Goal: Task Accomplishment & Management: Use online tool/utility

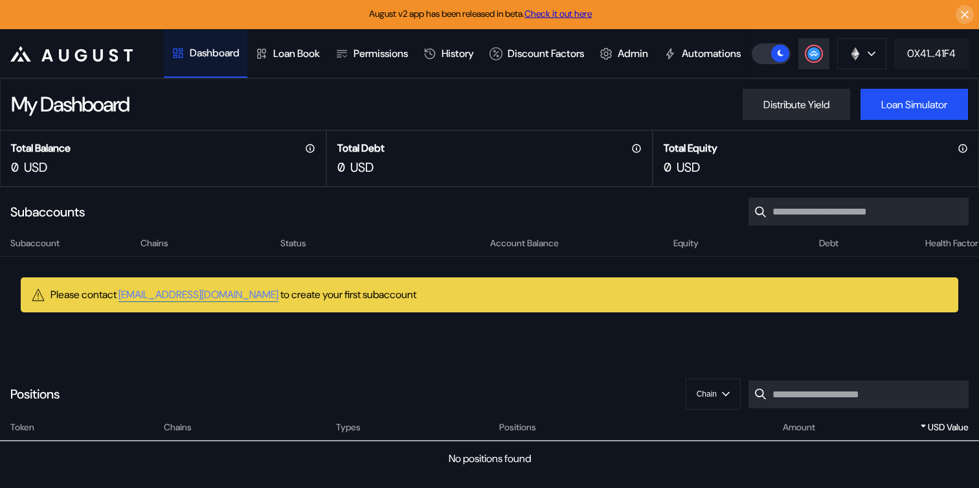
click at [940, 60] on div "0X41...41F4" at bounding box center [931, 54] width 49 height 14
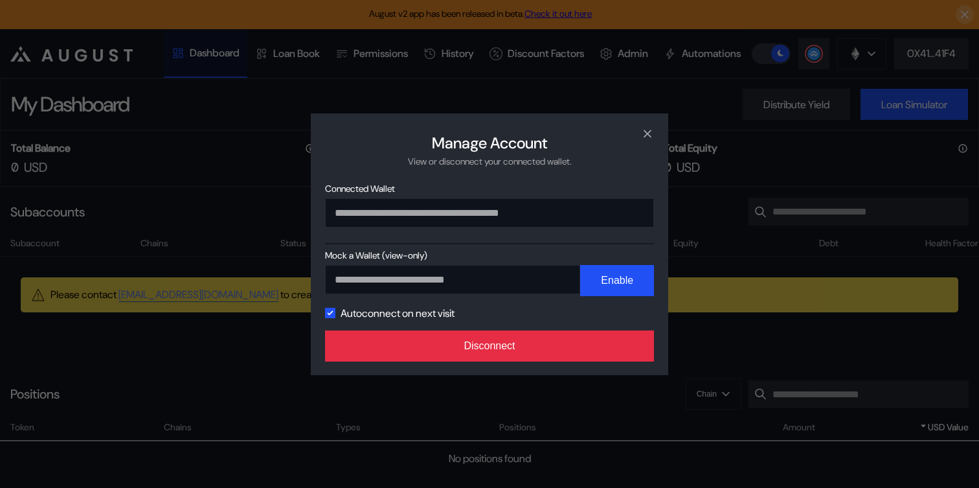
click at [582, 343] on button "Disconnect" at bounding box center [489, 345] width 329 height 31
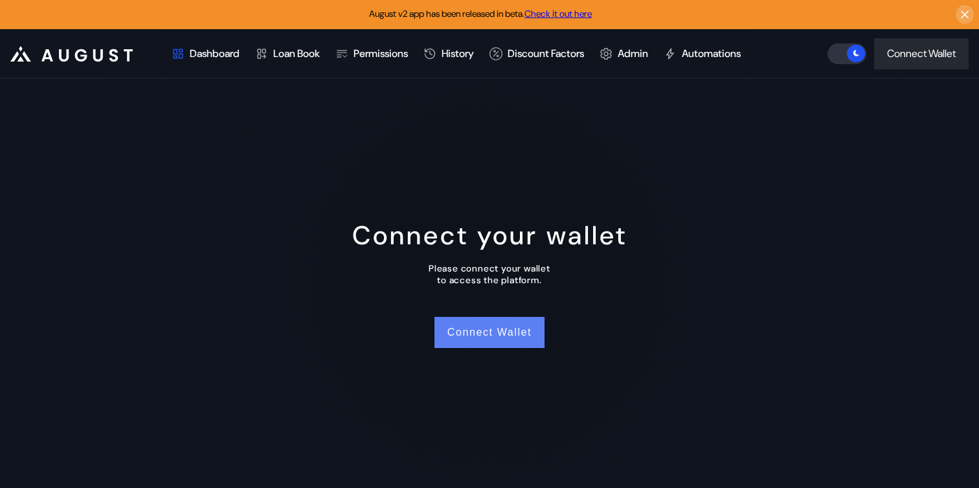
click at [478, 331] on button "Connect Wallet" at bounding box center [490, 332] width 110 height 31
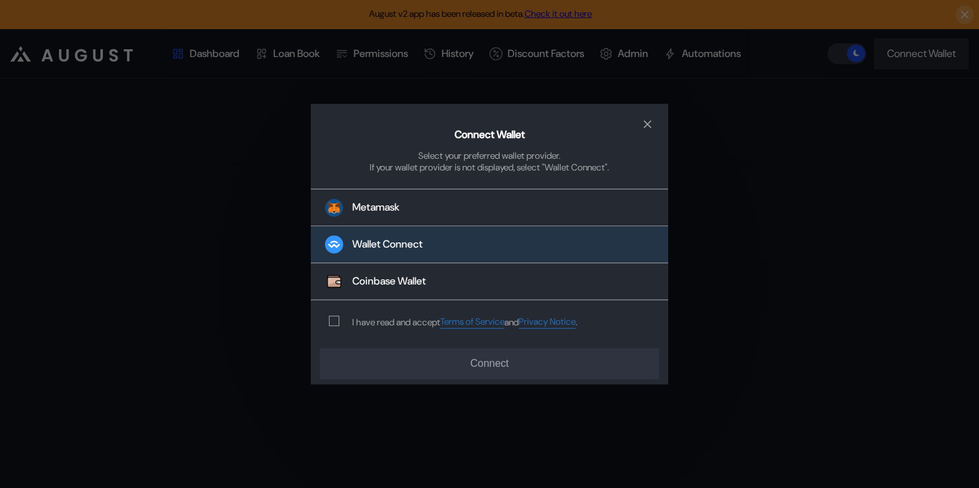
click at [405, 236] on button "Wallet Connect" at bounding box center [490, 245] width 358 height 37
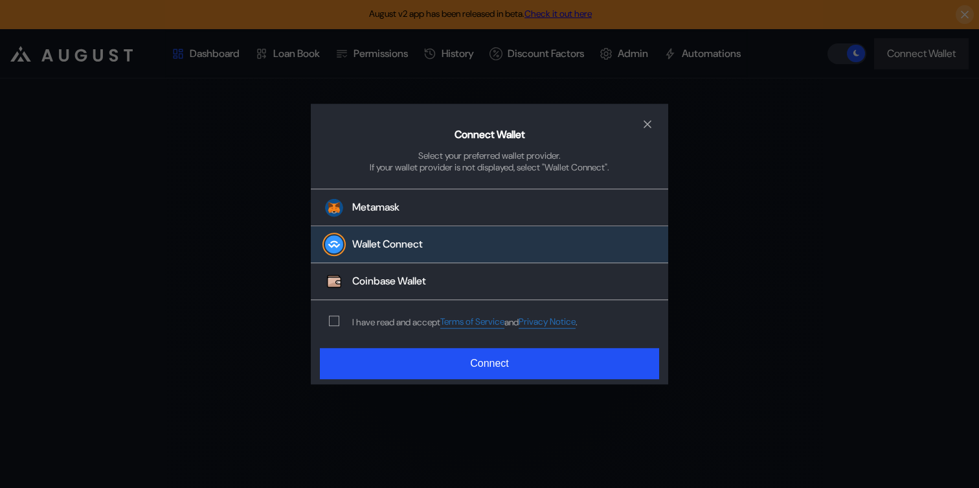
click at [343, 321] on div "modal" at bounding box center [337, 321] width 16 height 10
click at [336, 321] on span "modal" at bounding box center [334, 321] width 9 height 9
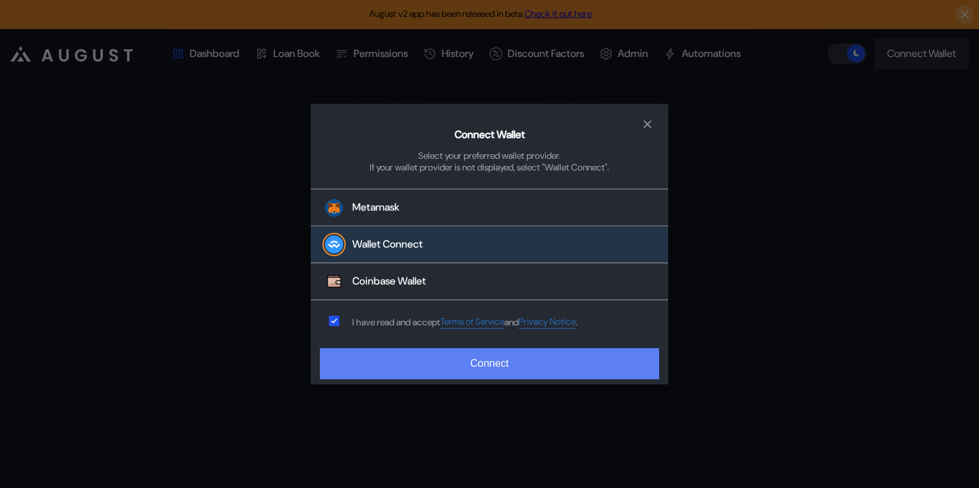
click at [413, 371] on button "Connect" at bounding box center [489, 363] width 339 height 31
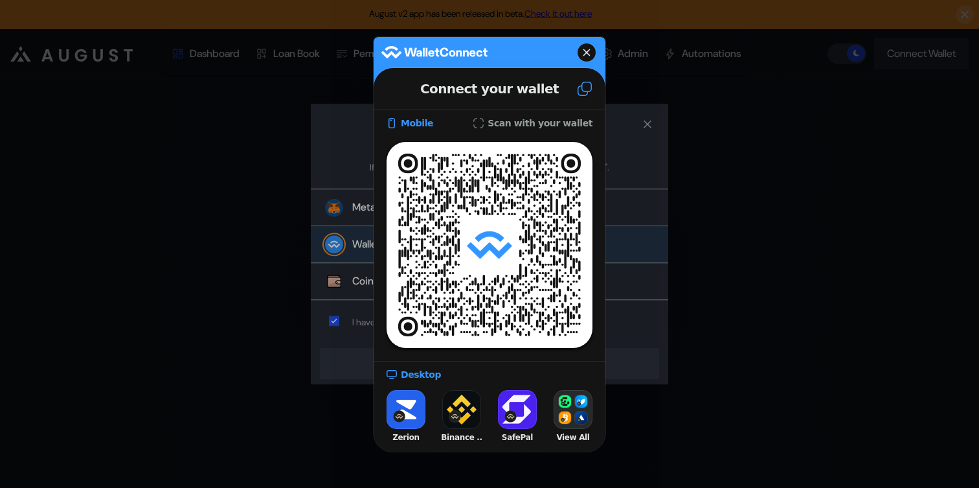
click at [585, 90] on icon at bounding box center [585, 89] width 14 height 14
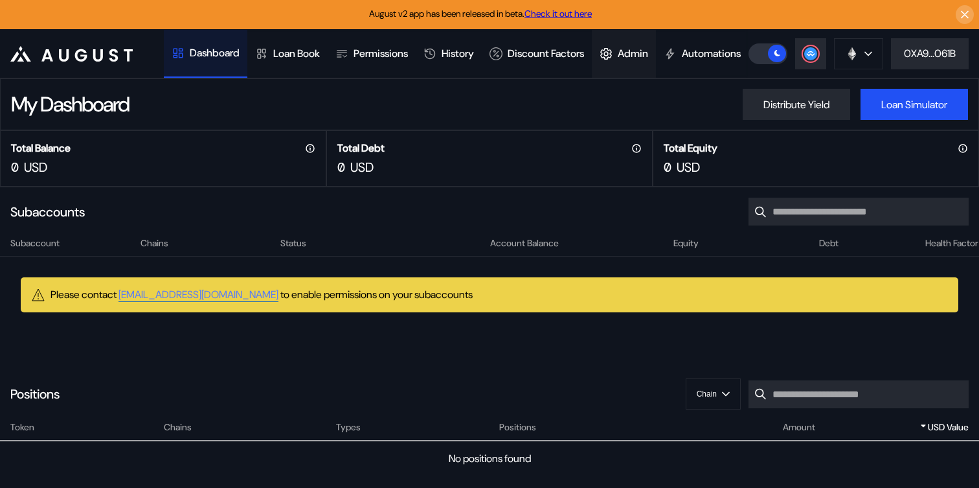
click at [613, 47] on icon at bounding box center [606, 53] width 13 height 13
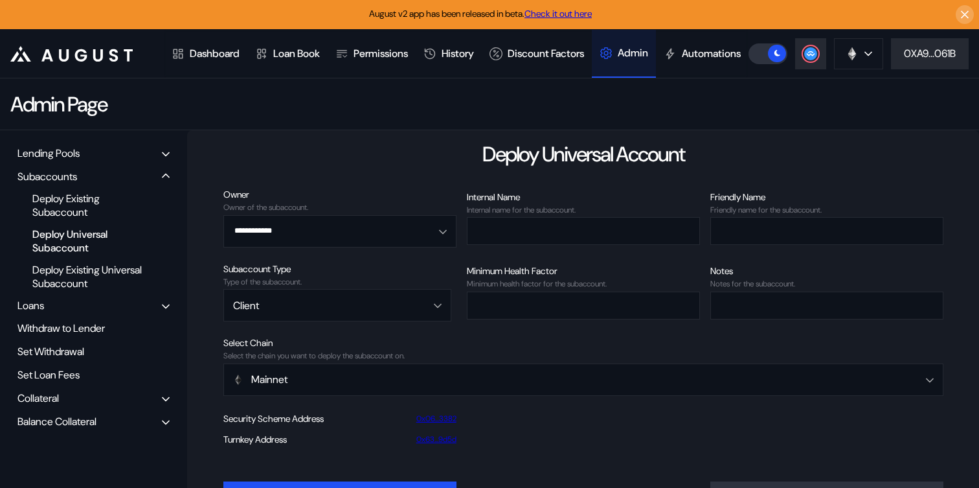
click at [63, 160] on div "Lending Pools" at bounding box center [48, 153] width 62 height 14
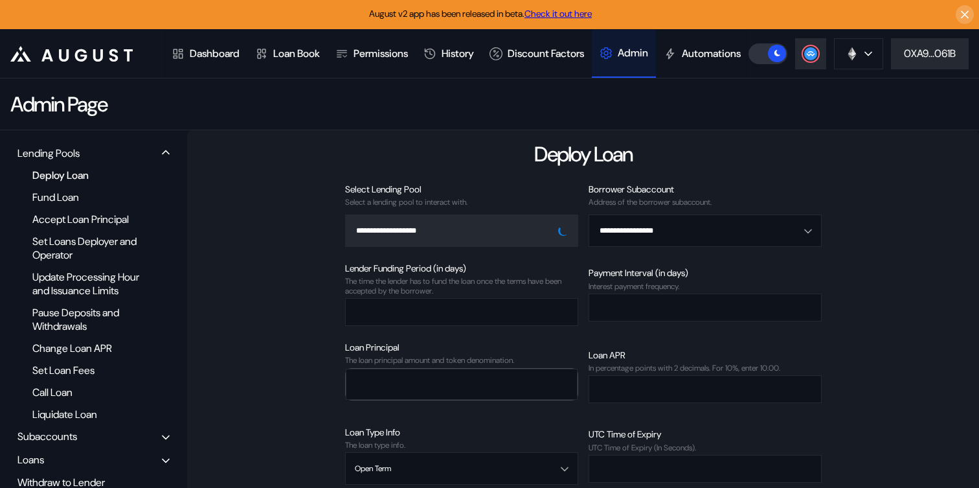
click at [82, 184] on div "Deploy Loan" at bounding box center [89, 174] width 126 height 17
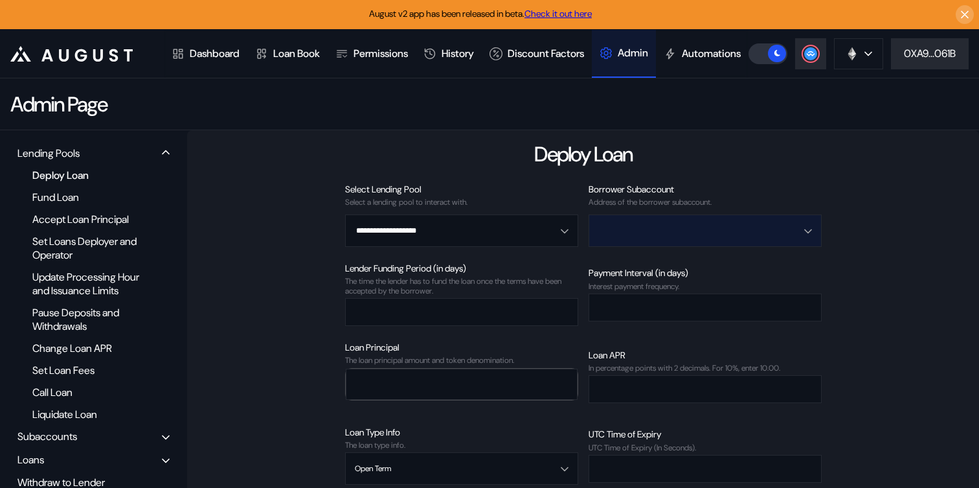
click at [657, 246] on input "Open menu" at bounding box center [699, 230] width 200 height 31
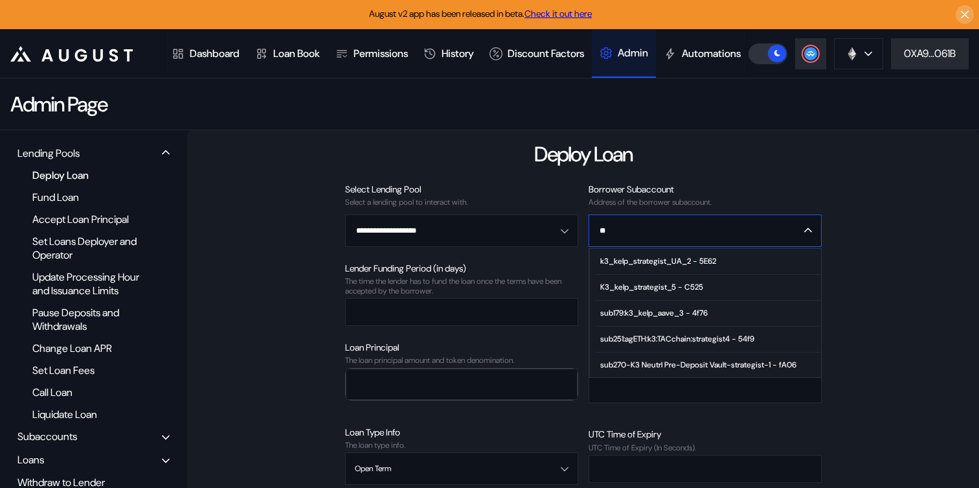
click at [700, 266] on div "k3_kelp_strategist_UA_2 - 5E62" at bounding box center [658, 261] width 116 height 9
type input "**********"
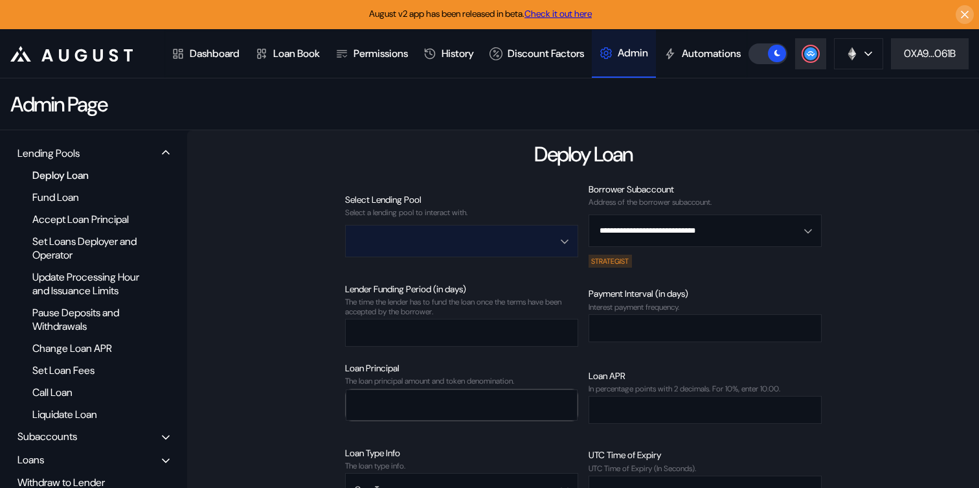
click at [461, 257] on input "Open menu" at bounding box center [455, 240] width 200 height 31
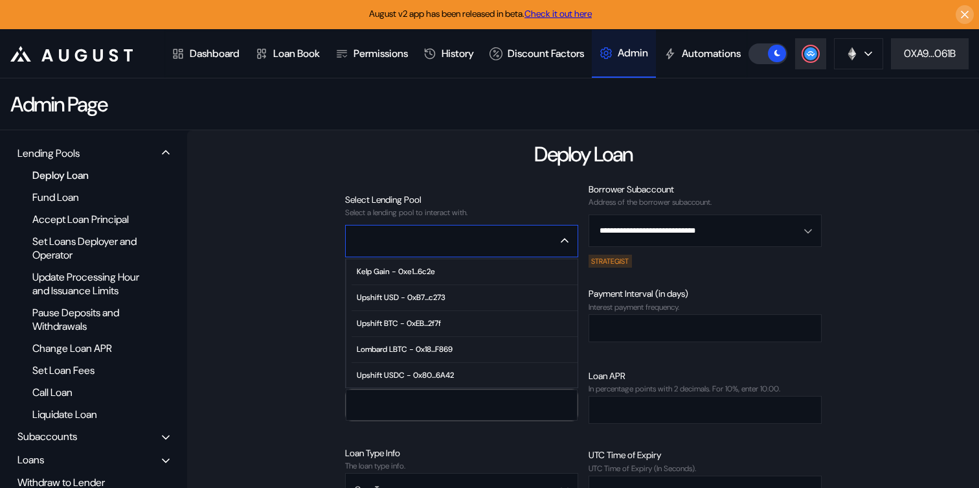
click at [435, 276] on div "Kelp Gain - 0xe1...6c2e" at bounding box center [396, 271] width 78 height 9
type input "**********"
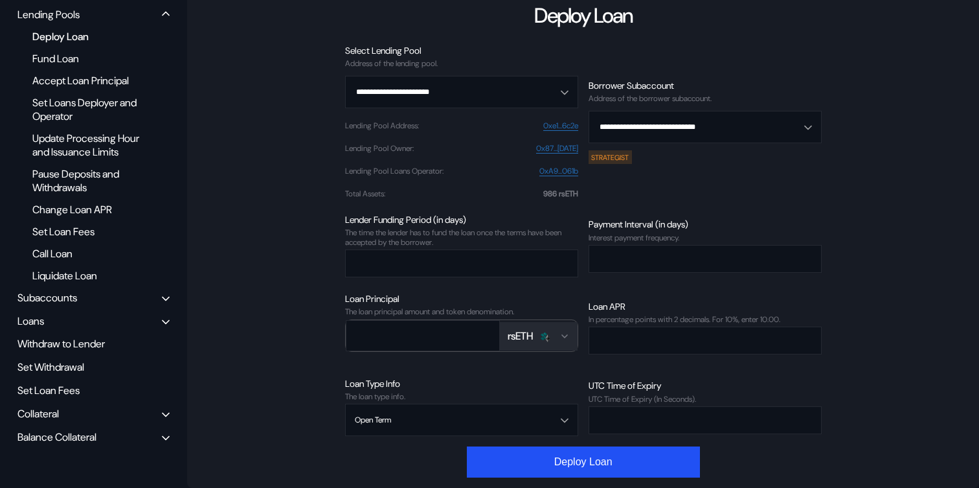
scroll to position [171, 0]
click at [440, 250] on input "number" at bounding box center [452, 263] width 212 height 27
type input "*"
click at [683, 265] on input "number" at bounding box center [695, 258] width 212 height 27
type input "*"
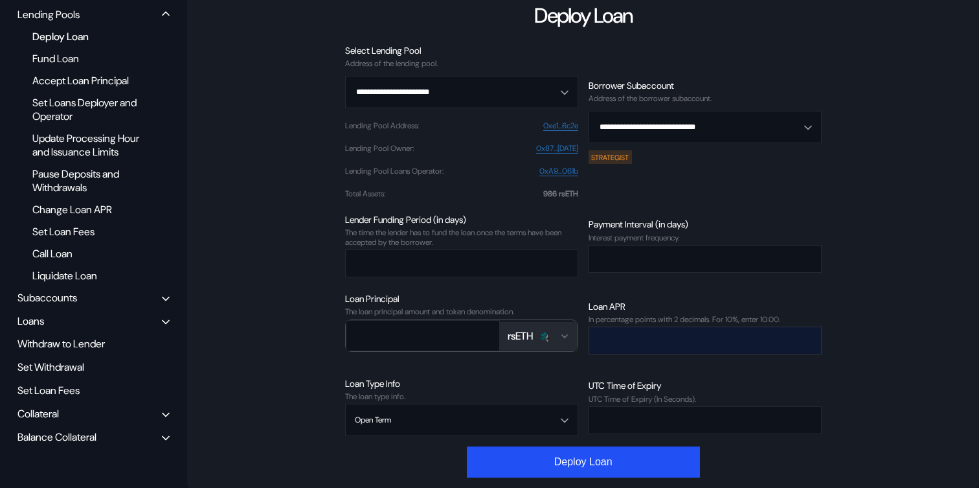
click at [592, 343] on input "number" at bounding box center [695, 340] width 212 height 27
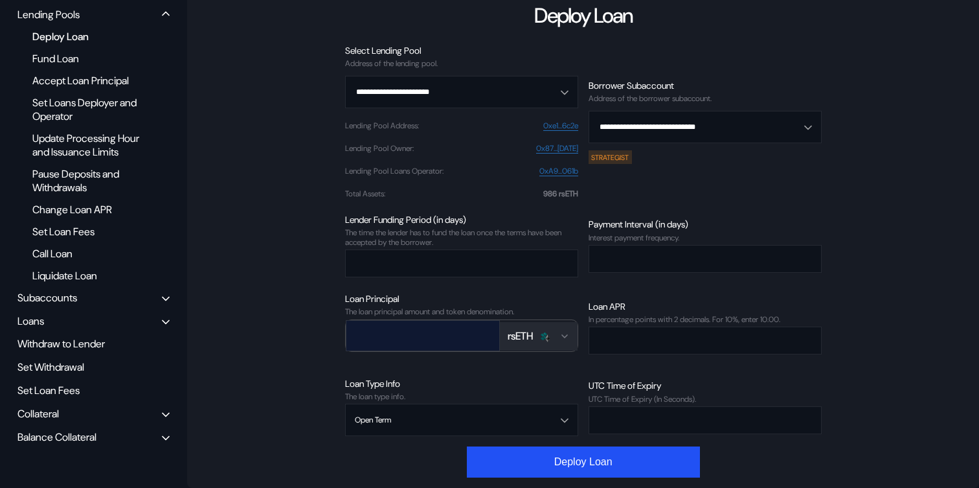
type input "****"
click at [423, 339] on input "number" at bounding box center [414, 335] width 134 height 27
type input "***"
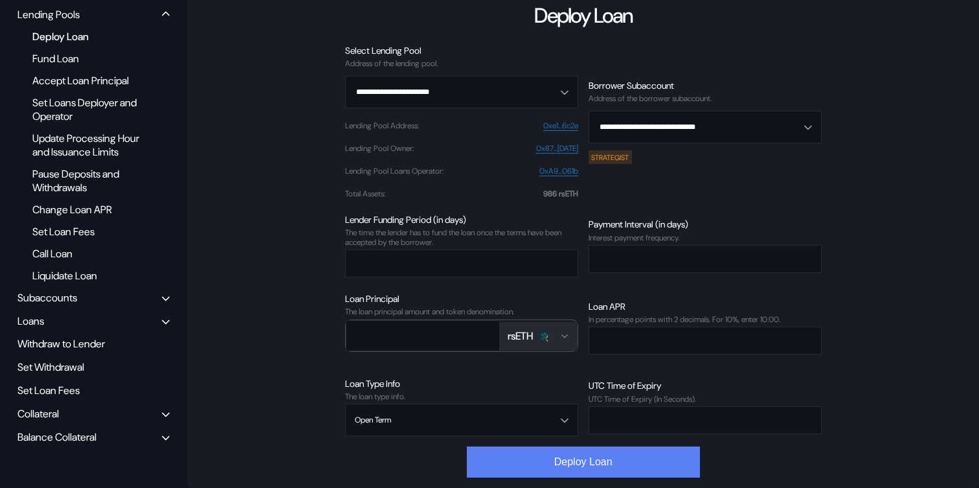
click at [599, 460] on button "Deploy Loan" at bounding box center [583, 461] width 233 height 31
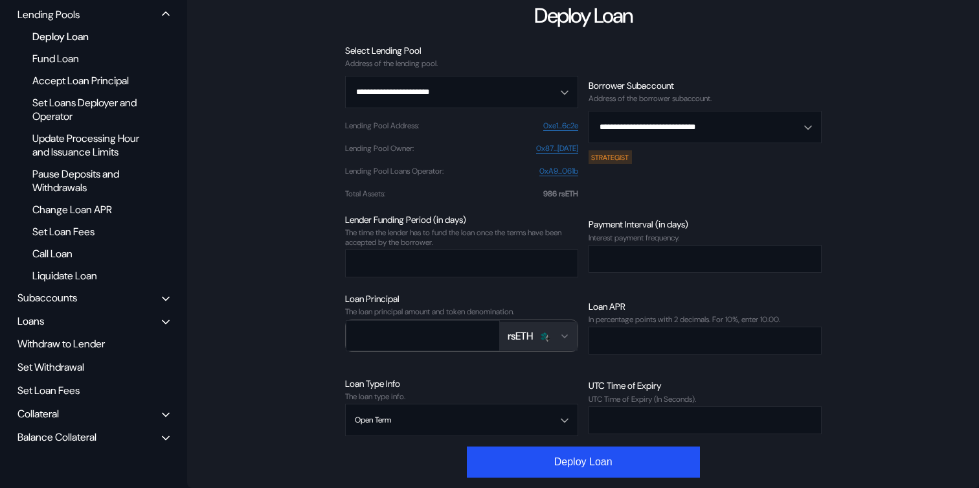
scroll to position [154, 0]
